Goal: Task Accomplishment & Management: Use online tool/utility

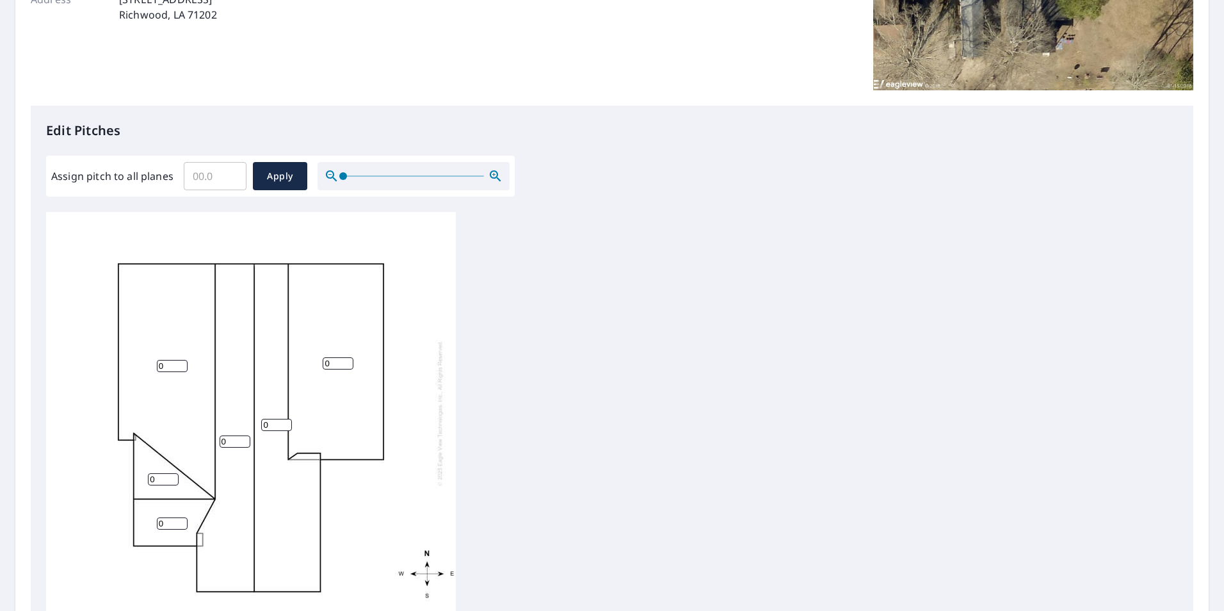
scroll to position [256, 0]
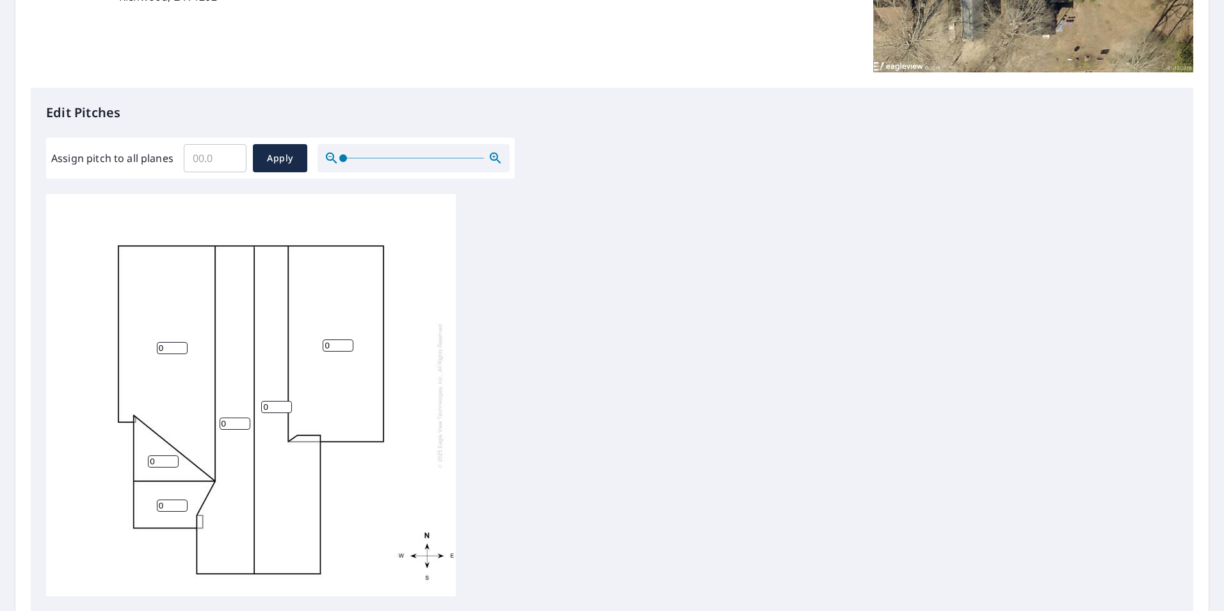
click at [166, 346] on input "0" at bounding box center [172, 348] width 31 height 12
type input "5.8"
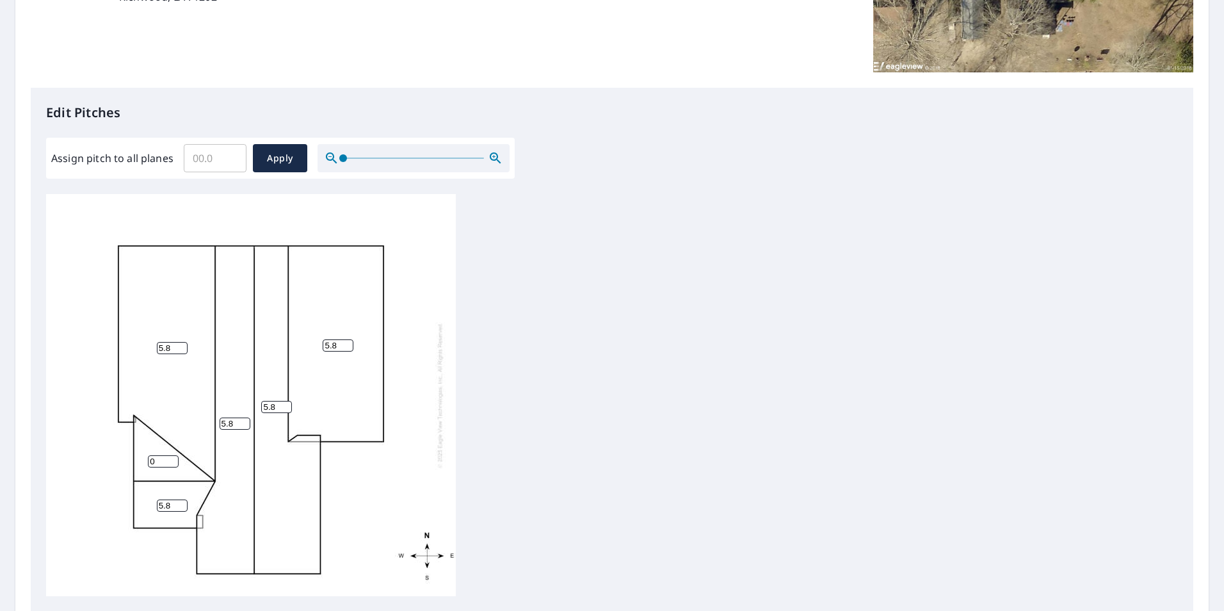
type input "5.8"
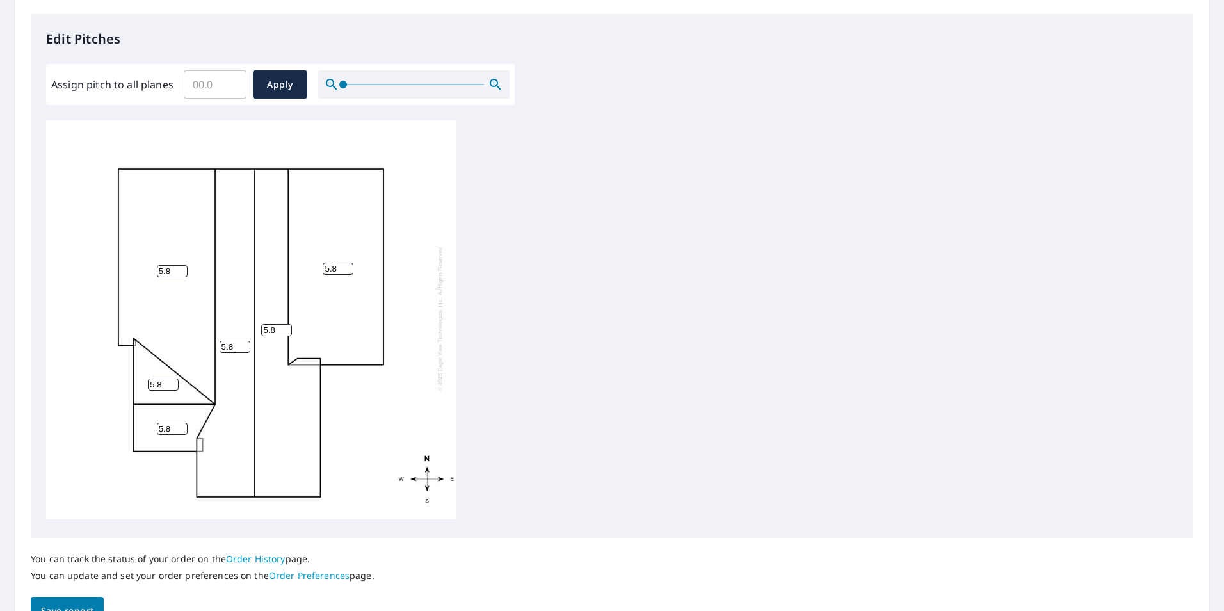
scroll to position [402, 0]
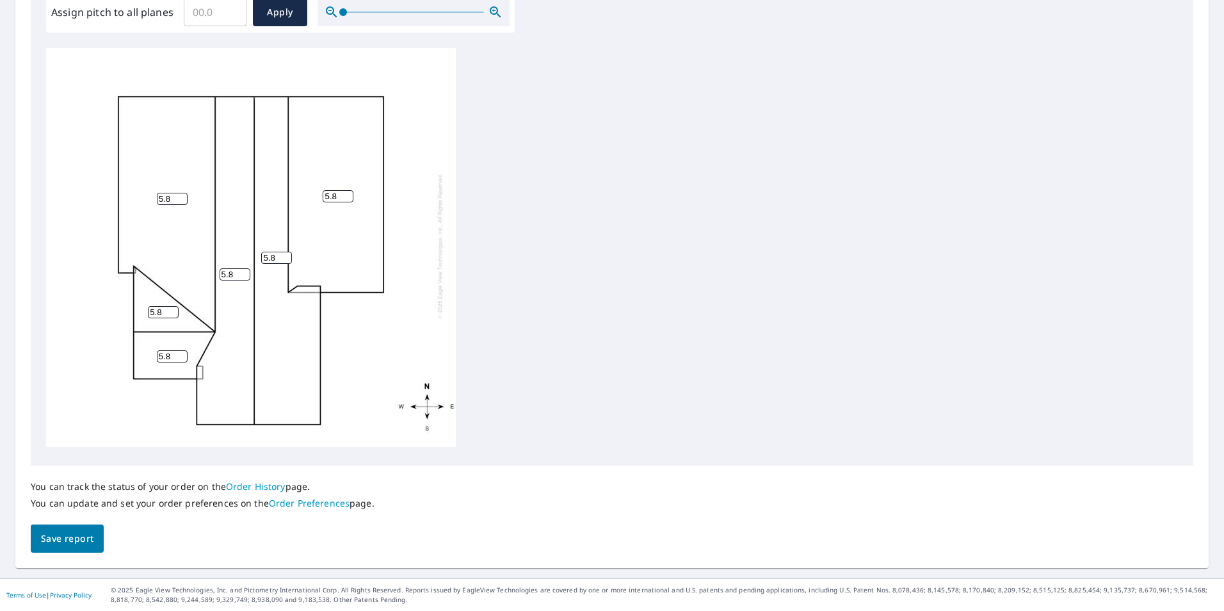
click at [51, 533] on span "Save report" at bounding box center [67, 539] width 52 height 16
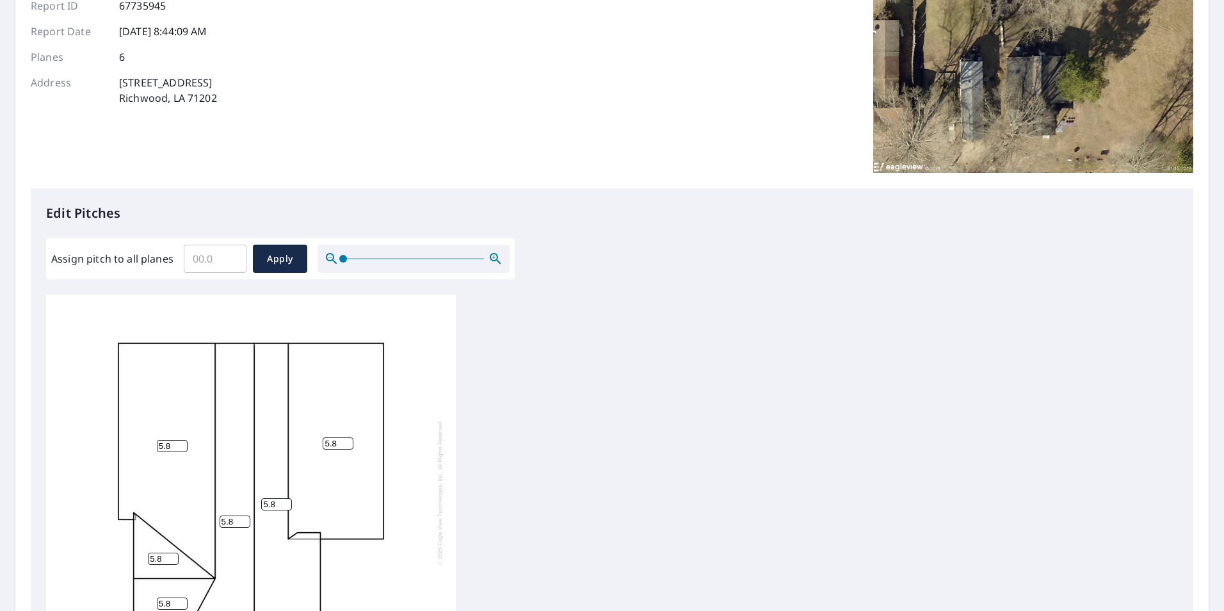
scroll to position [0, 0]
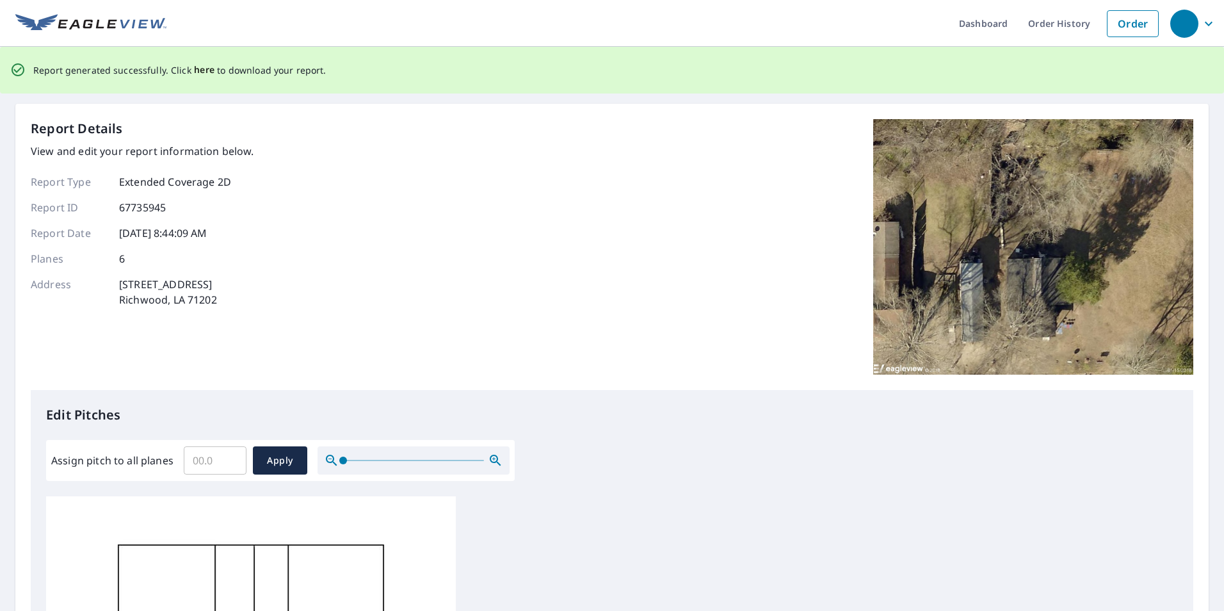
click at [205, 68] on span "here" at bounding box center [204, 70] width 21 height 16
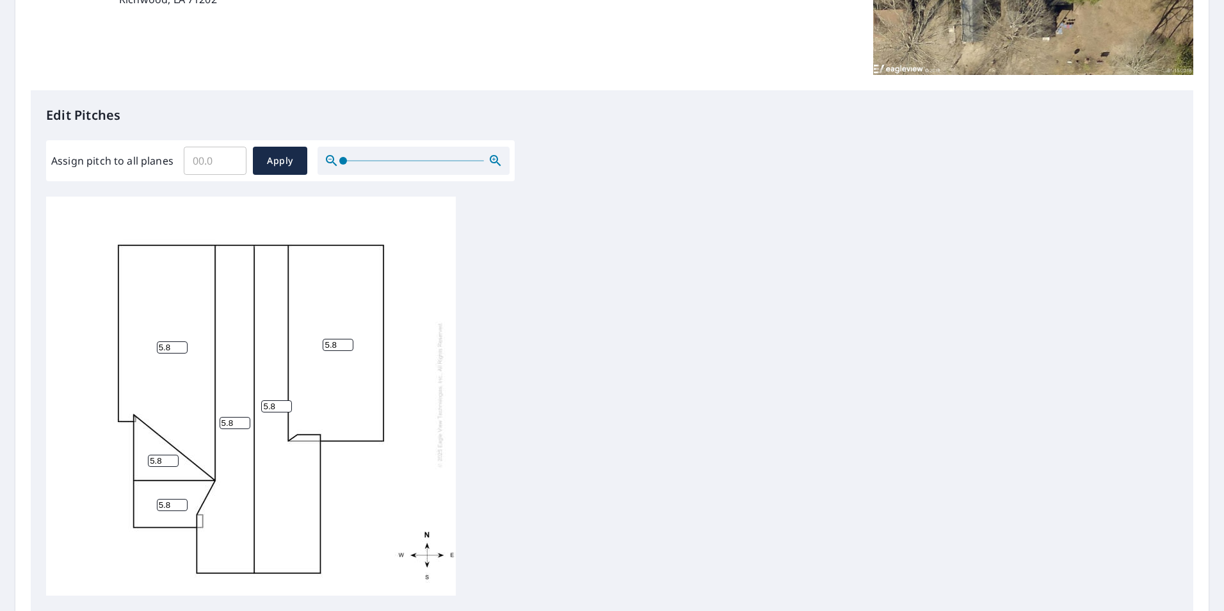
scroll to position [256, 0]
click at [335, 336] on input "5.8" at bounding box center [338, 342] width 31 height 12
drag, startPoint x: 339, startPoint y: 331, endPoint x: 308, endPoint y: 323, distance: 31.7
click at [308, 323] on div "5.8 5.8 5.8 5.8 5.8 5.8" at bounding box center [251, 392] width 410 height 402
type input "1"
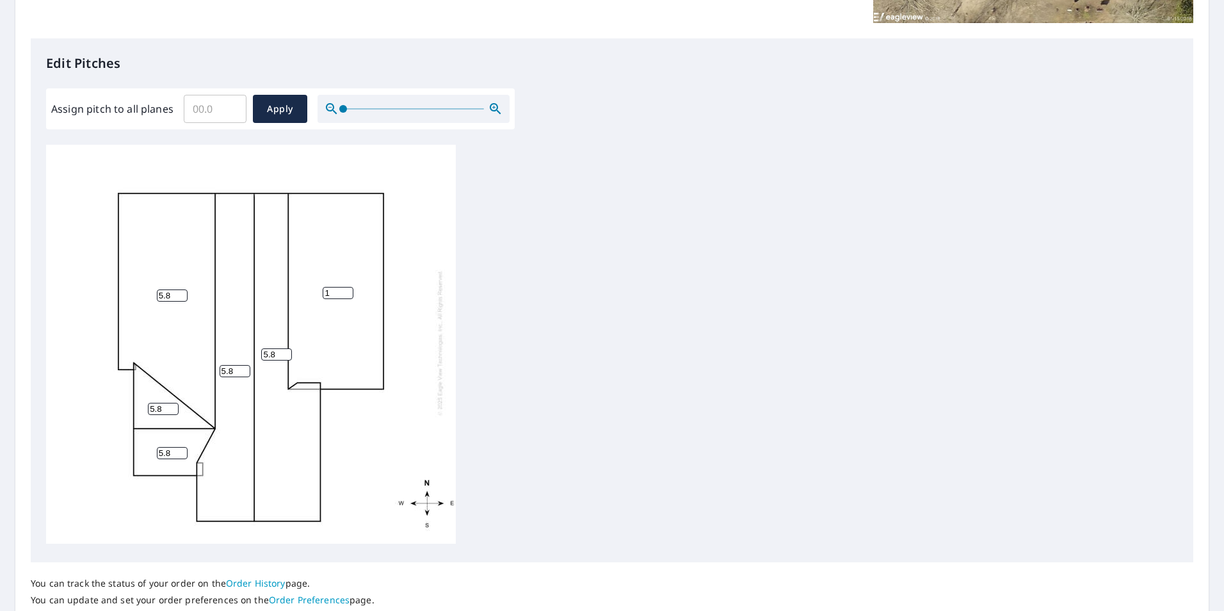
scroll to position [402, 0]
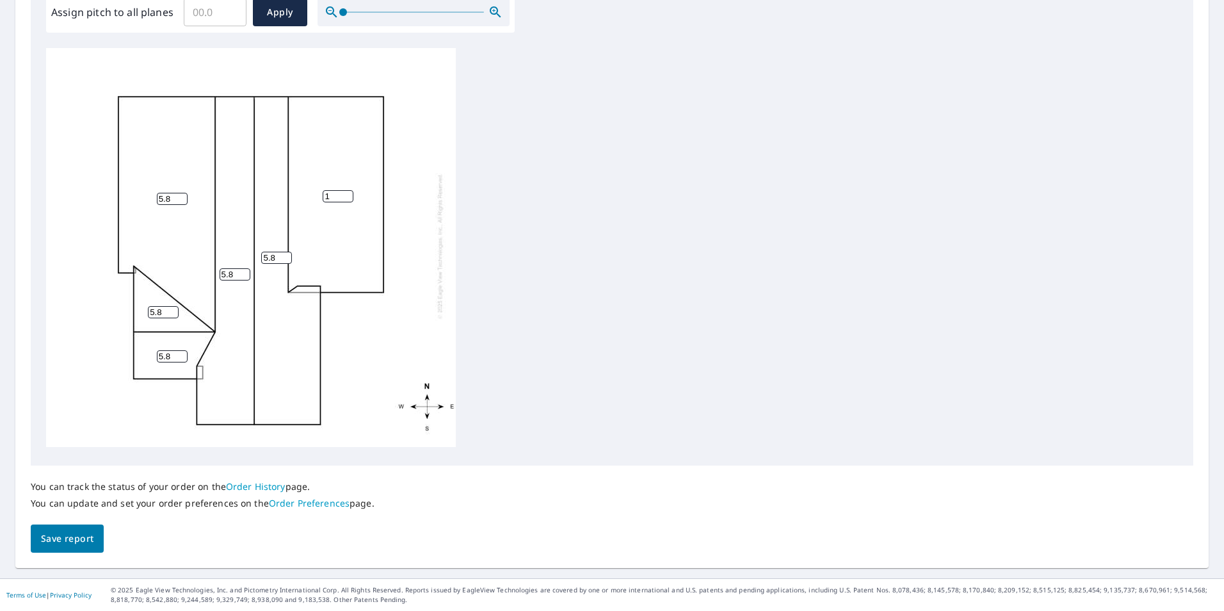
click at [58, 539] on span "Save report" at bounding box center [67, 539] width 52 height 16
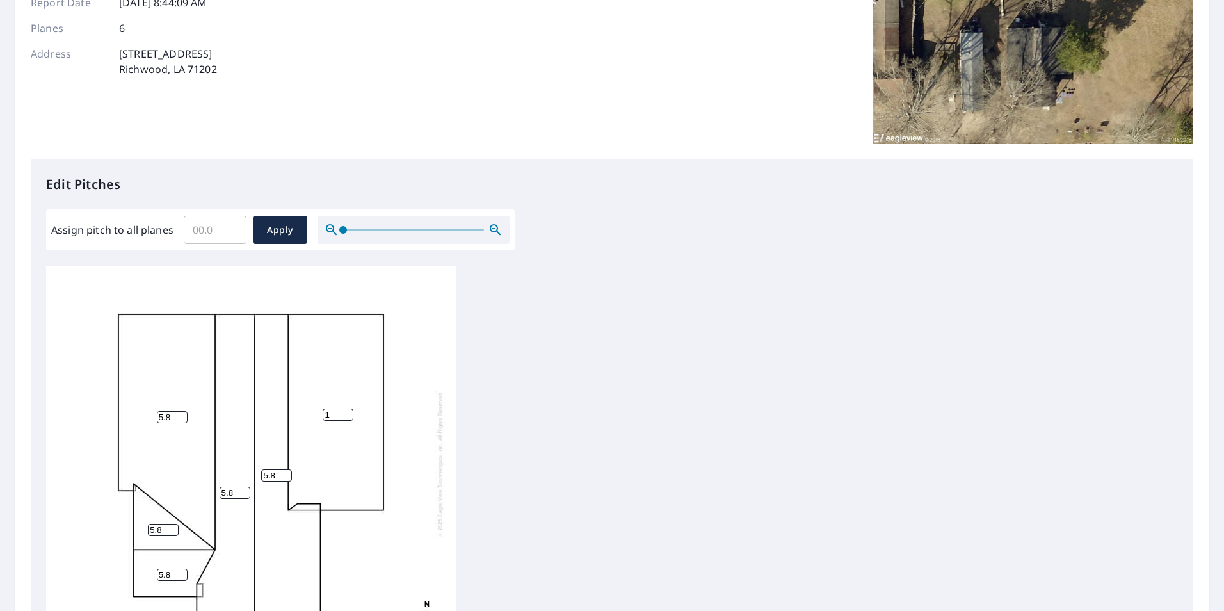
scroll to position [0, 0]
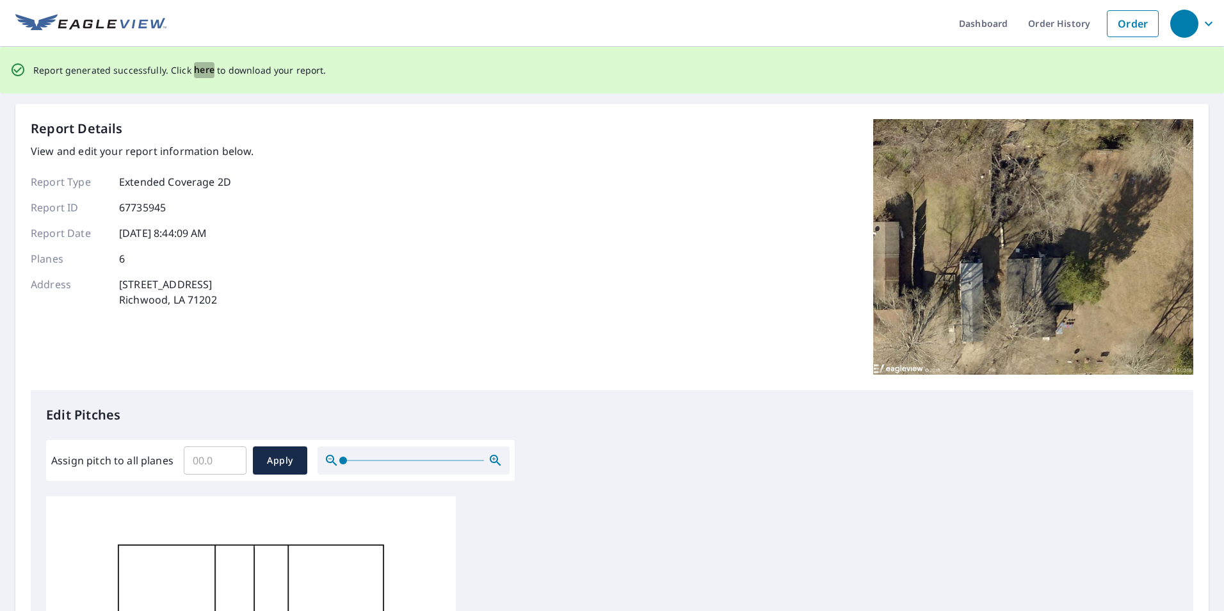
click at [202, 72] on span "here" at bounding box center [204, 70] width 21 height 16
